Goal: Task Accomplishment & Management: Manage account settings

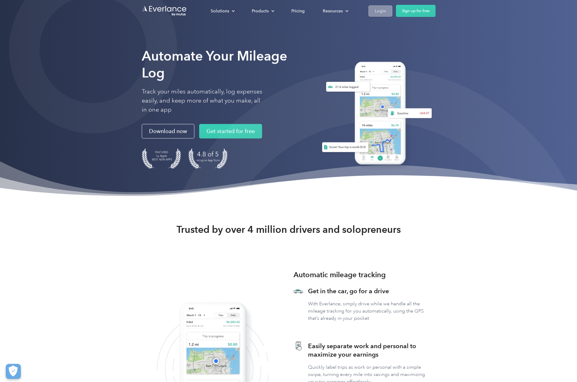
click at [381, 11] on div "Login" at bounding box center [380, 11] width 11 height 8
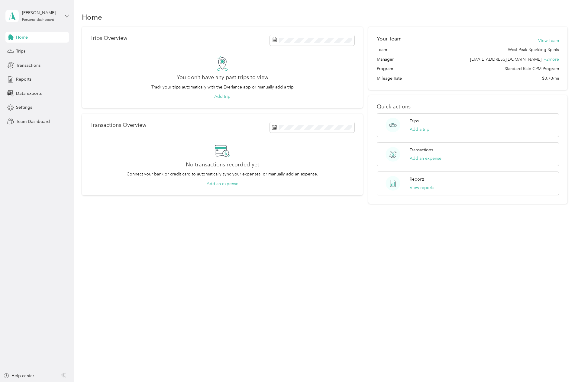
click at [66, 14] on icon at bounding box center [67, 16] width 4 height 4
click at [36, 51] on div "Team dashboard" at bounding box center [27, 50] width 32 height 6
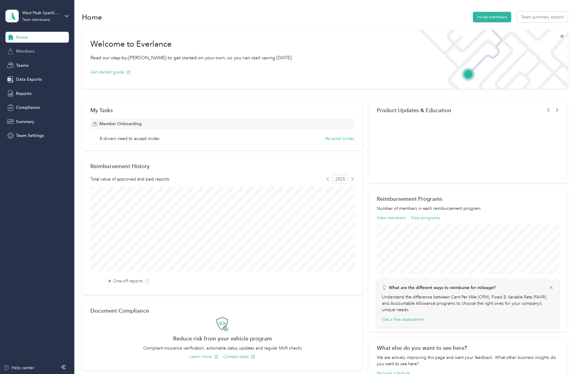
click at [27, 52] on span "Members" at bounding box center [25, 51] width 18 height 6
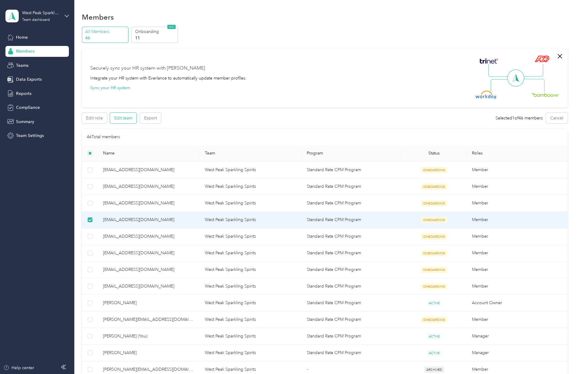
click at [125, 121] on button "Edit team" at bounding box center [123, 118] width 27 height 11
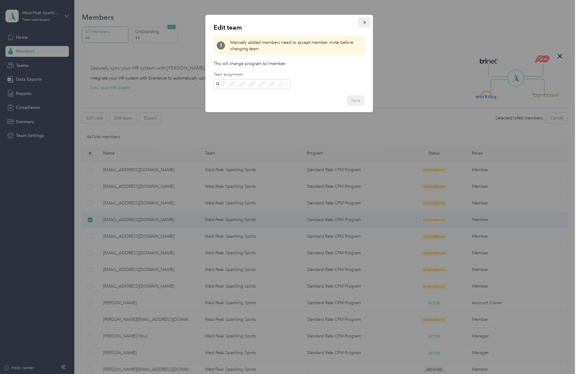
click at [365, 20] on span "button" at bounding box center [364, 22] width 4 height 5
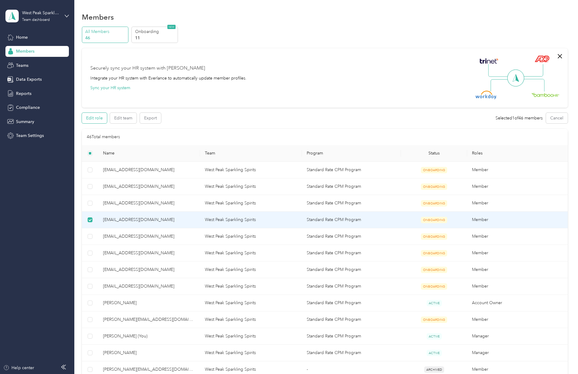
click at [96, 121] on button "Edit role" at bounding box center [94, 118] width 25 height 11
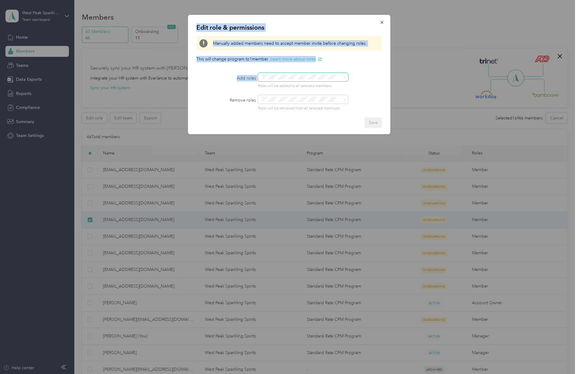
click at [343, 79] on span at bounding box center [343, 77] width 5 height 4
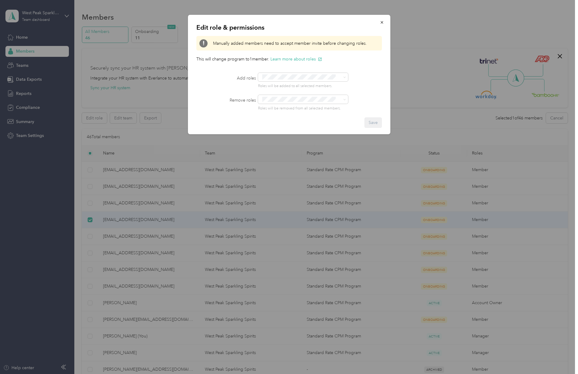
drag, startPoint x: 369, startPoint y: 67, endPoint x: 371, endPoint y: 51, distance: 16.4
click at [369, 67] on div "Edit role & permissions Manually added members need to accept member invite bef…" at bounding box center [289, 74] width 202 height 119
click at [382, 21] on icon "button" at bounding box center [382, 22] width 4 height 4
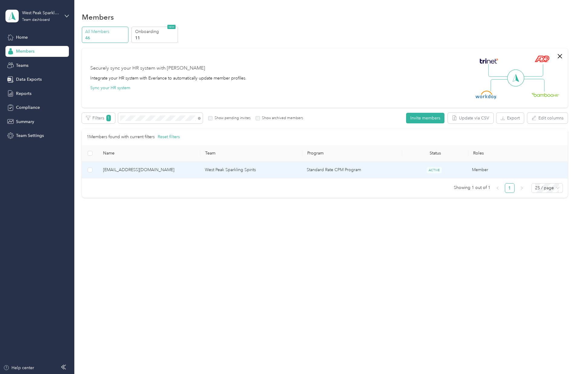
click at [147, 169] on span "[EMAIL_ADDRESS][DOMAIN_NAME]" at bounding box center [149, 169] width 92 height 7
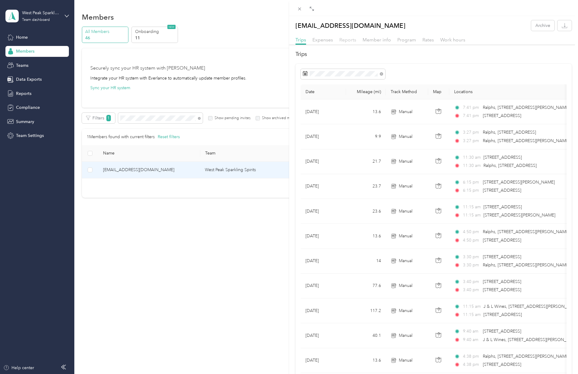
click at [348, 41] on span "Reports" at bounding box center [347, 40] width 17 height 6
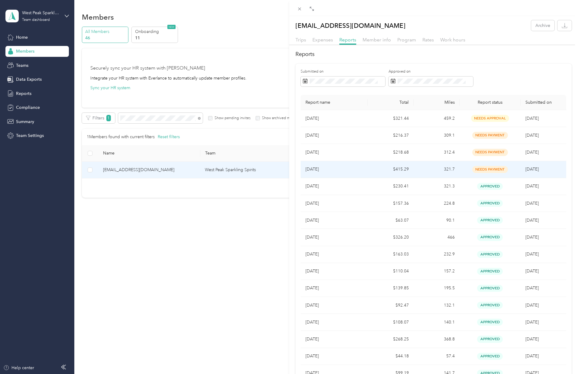
click at [364, 169] on td "Jun 2025" at bounding box center [334, 169] width 67 height 17
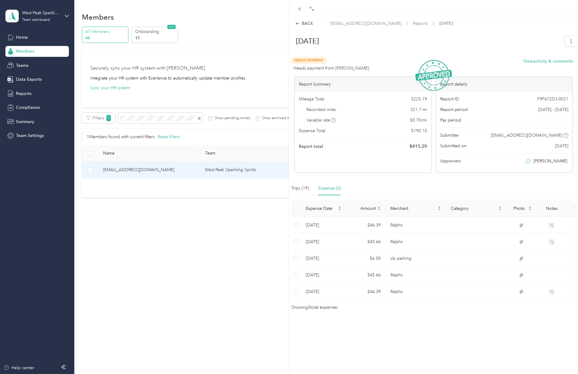
click at [295, 24] on div "BACK jaden@drinkwestpeak.com Reports Jun 2025" at bounding box center [433, 23] width 289 height 6
click at [296, 22] on icon at bounding box center [297, 23] width 4 height 4
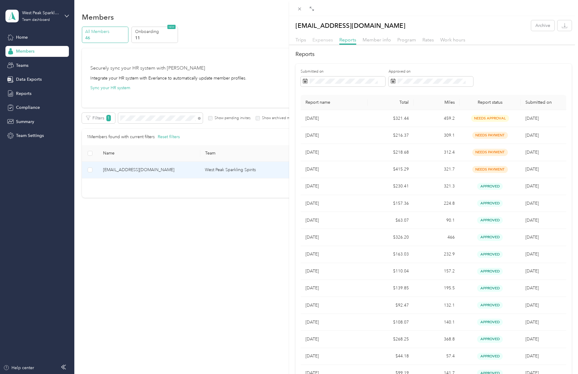
click at [323, 42] on span "Expenses" at bounding box center [322, 40] width 21 height 6
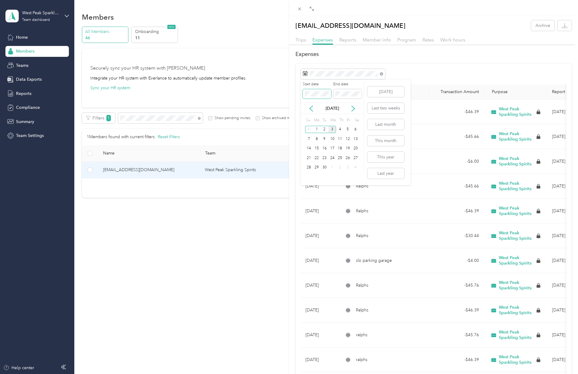
click at [278, 374] on div "Drag to resize Click to close jaden@drinkwestpeak.com Archive Trips Expenses Re…" at bounding box center [287, 374] width 575 height 0
click at [416, 72] on div at bounding box center [434, 74] width 266 height 10
click at [386, 59] on div "Expenses Date Merchant Transaction Amount Purpose Report Jun 21, 2025 Ralphs - …" at bounding box center [433, 295] width 289 height 491
click at [299, 41] on span "Trips" at bounding box center [300, 40] width 11 height 6
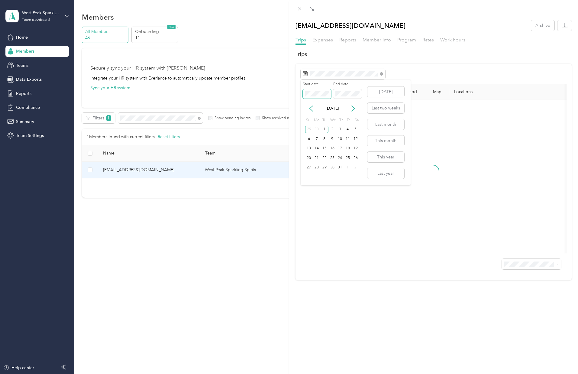
click at [304, 91] on span at bounding box center [317, 94] width 28 height 10
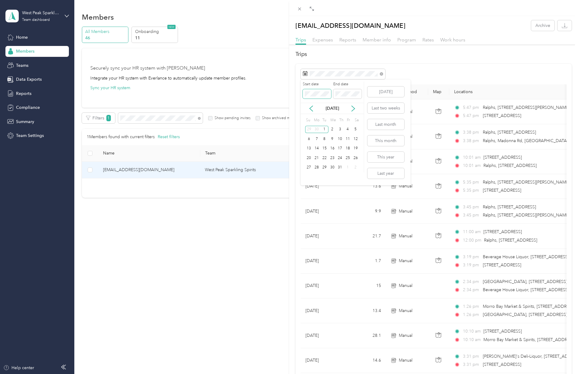
click at [304, 94] on span at bounding box center [317, 94] width 28 height 10
click at [304, 92] on span at bounding box center [317, 94] width 28 height 10
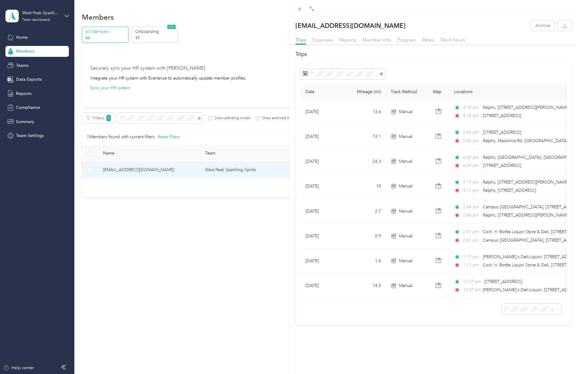
click at [436, 67] on div "Date Mileage (mi) Track Method Map Locations Mileage value Purpose Jul 19, 2025…" at bounding box center [433, 194] width 276 height 261
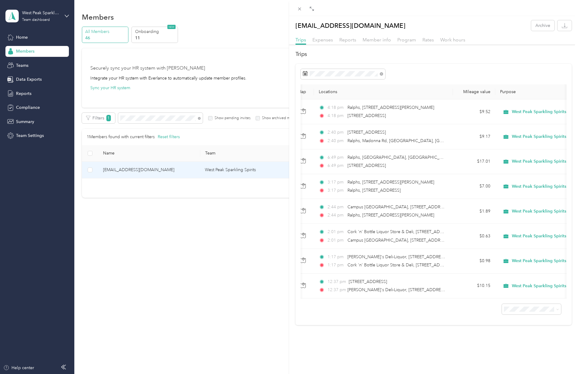
scroll to position [0, 150]
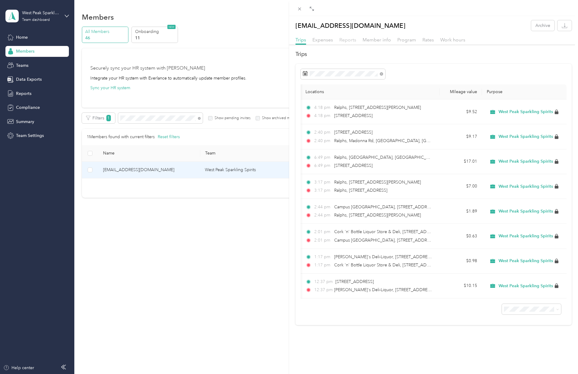
click at [343, 41] on span "Reports" at bounding box center [347, 40] width 17 height 6
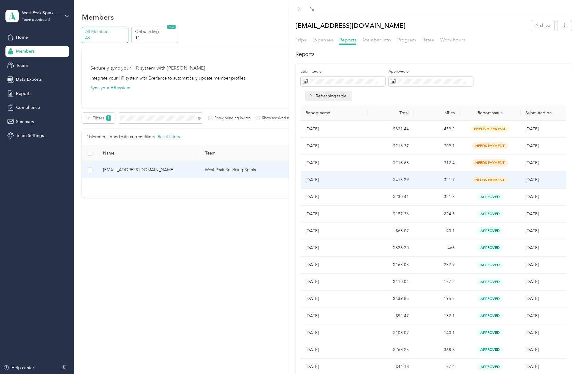
click at [356, 180] on p "Jun 2025" at bounding box center [333, 179] width 57 height 7
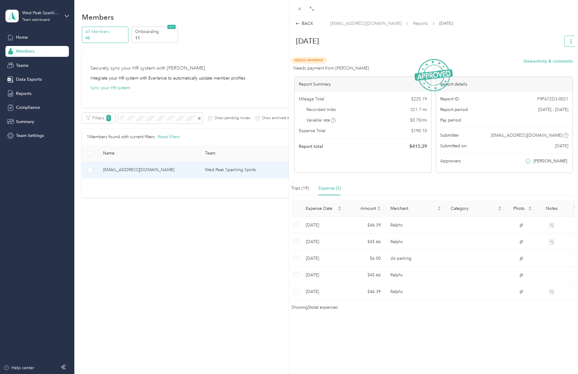
click at [570, 41] on icon "button" at bounding box center [570, 41] width 1 height 4
click at [493, 39] on h1 "Jun 2025" at bounding box center [425, 41] width 271 height 14
click at [312, 61] on span "Needs Payment" at bounding box center [309, 60] width 36 height 7
click at [299, 24] on icon at bounding box center [297, 23] width 4 height 4
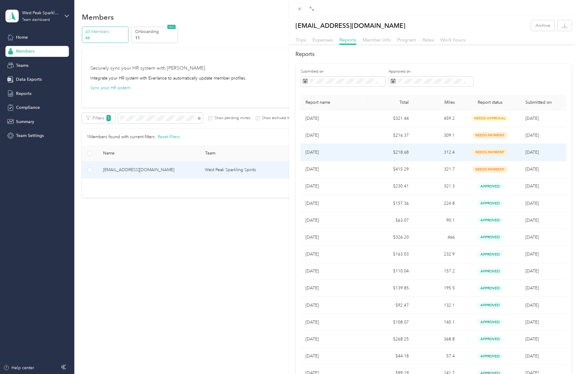
click at [317, 151] on p "Jul 2025" at bounding box center [333, 152] width 57 height 7
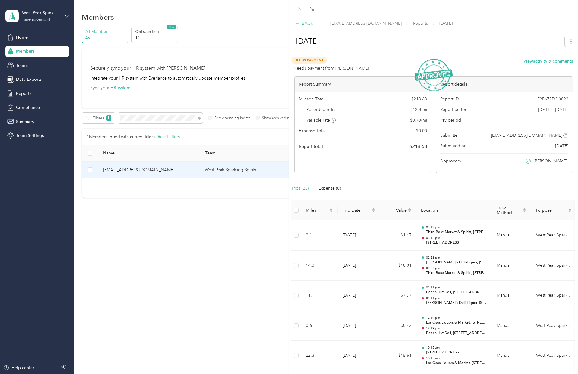
click at [297, 23] on icon at bounding box center [297, 23] width 4 height 4
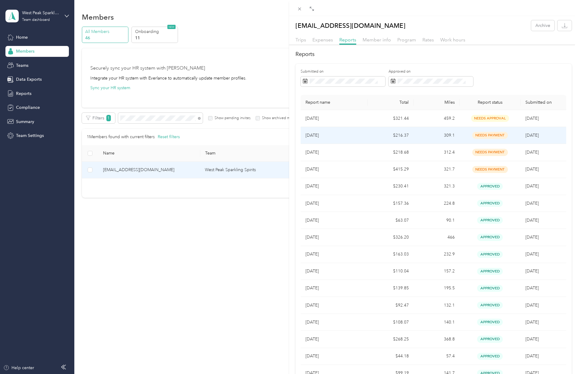
click at [330, 134] on p "Jul 2025" at bounding box center [333, 135] width 57 height 7
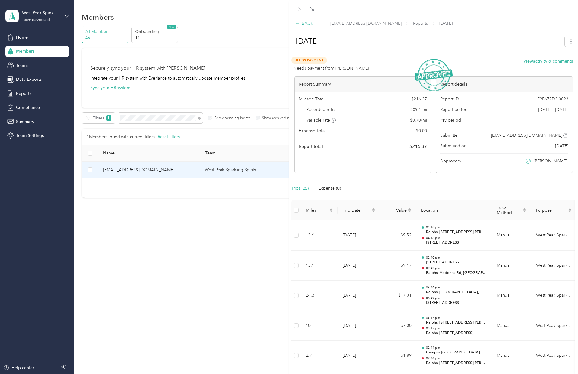
click at [301, 23] on div "BACK" at bounding box center [304, 23] width 18 height 6
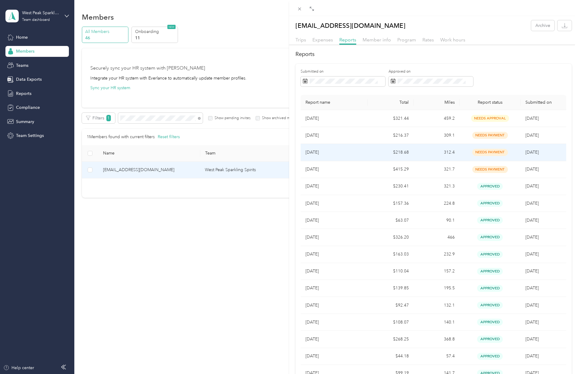
click at [321, 150] on p "Jul 2025" at bounding box center [333, 152] width 57 height 7
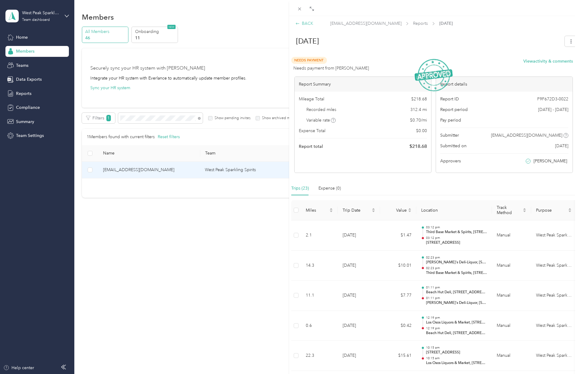
click at [299, 24] on icon at bounding box center [297, 23] width 4 height 4
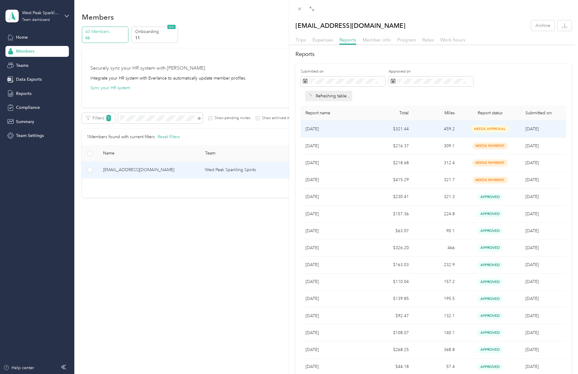
click at [317, 127] on p "Aug 2025" at bounding box center [333, 129] width 57 height 7
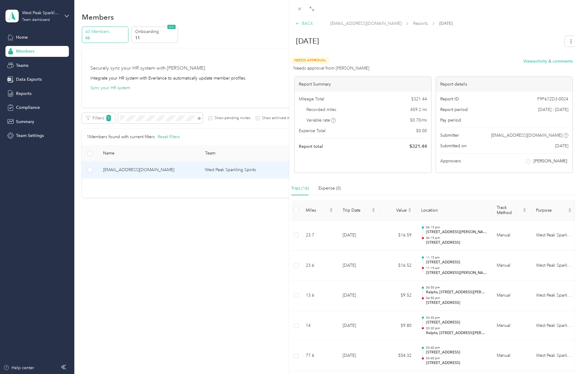
click at [296, 24] on icon at bounding box center [297, 23] width 4 height 4
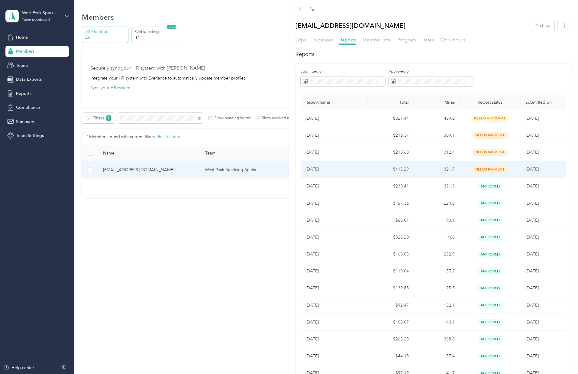
click at [319, 164] on td "Jun 2025" at bounding box center [334, 169] width 67 height 17
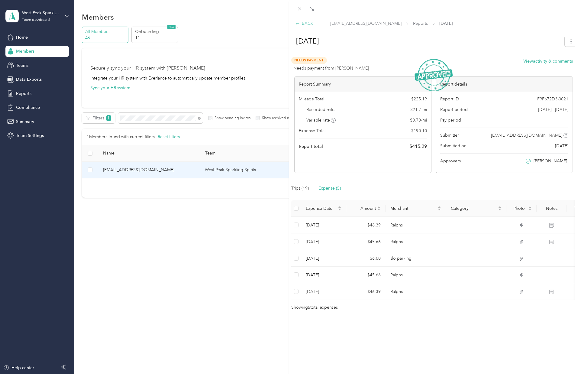
click at [298, 23] on icon at bounding box center [297, 23] width 4 height 4
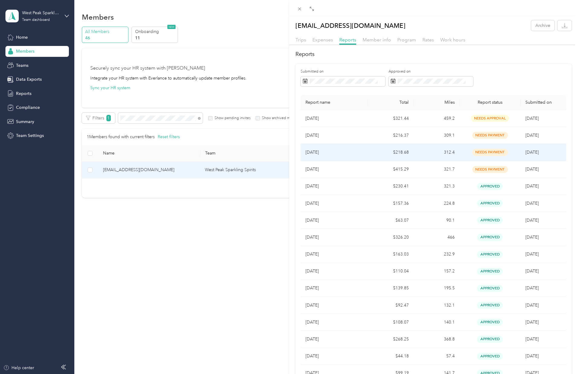
click at [326, 149] on p "Jul 2025" at bounding box center [333, 152] width 57 height 7
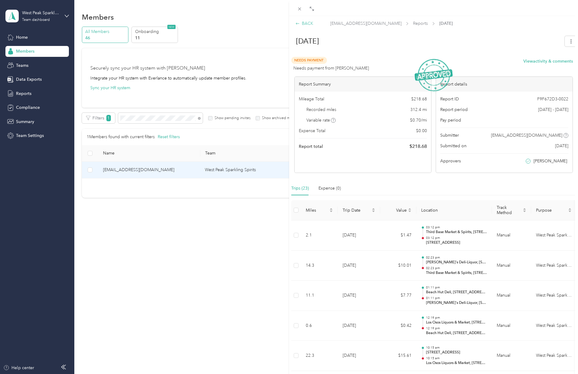
click at [298, 26] on div "BACK" at bounding box center [304, 23] width 18 height 6
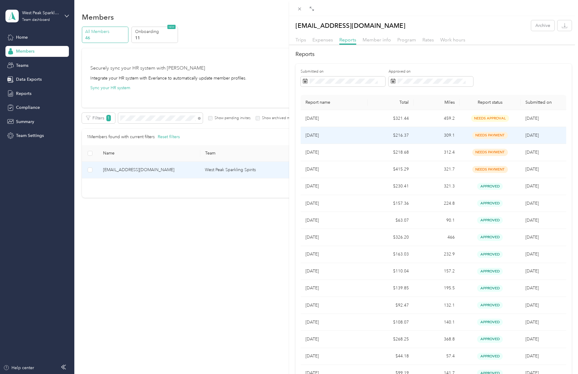
click at [324, 132] on p "Jul 2025" at bounding box center [333, 135] width 57 height 7
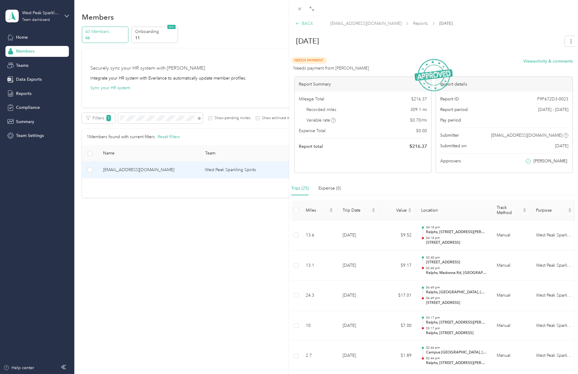
click at [296, 24] on icon at bounding box center [297, 23] width 4 height 4
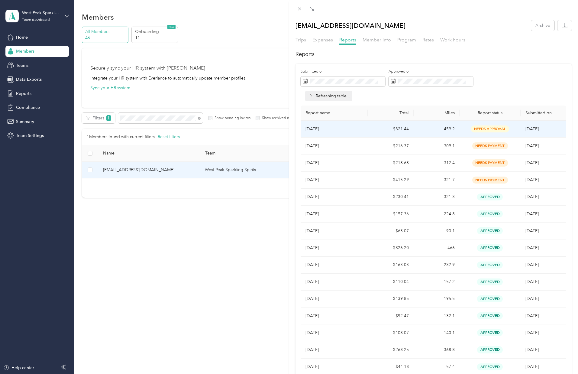
click at [346, 127] on p "Aug 2025" at bounding box center [333, 129] width 57 height 7
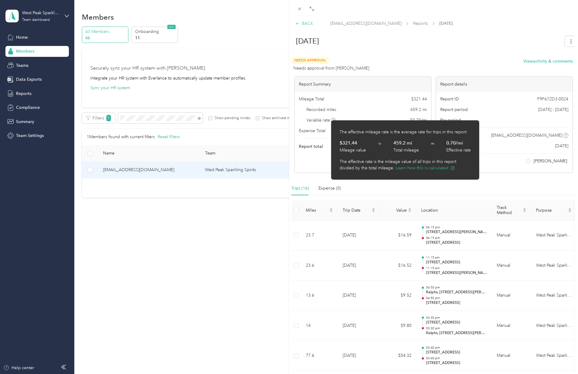
click at [298, 23] on icon at bounding box center [297, 23] width 4 height 4
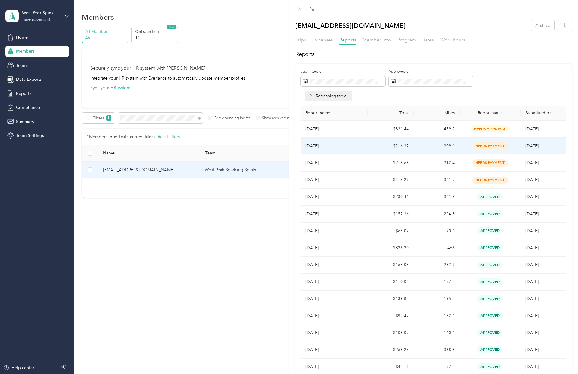
click at [370, 151] on td "$216.37" at bounding box center [391, 145] width 46 height 17
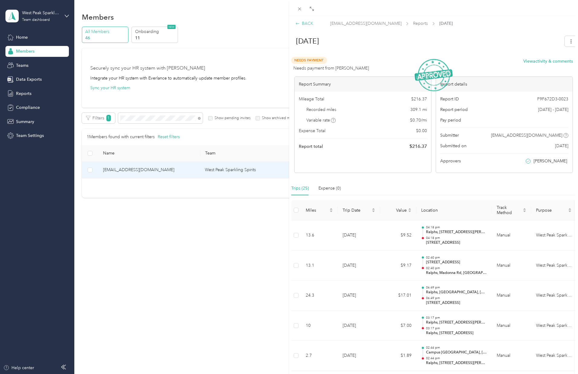
click at [297, 24] on icon at bounding box center [297, 23] width 4 height 4
